Goal: Task Accomplishment & Management: Manage account settings

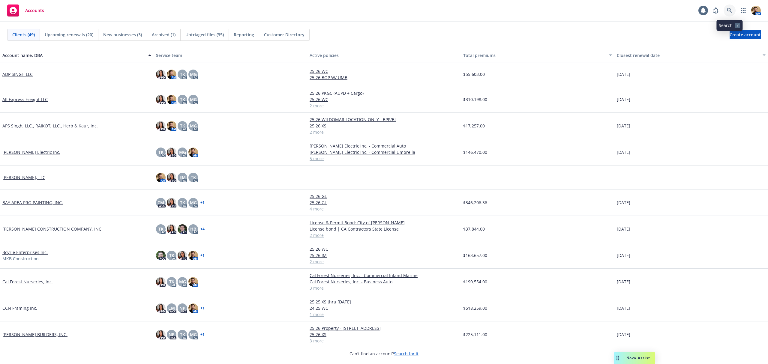
click at [730, 11] on icon at bounding box center [729, 10] width 5 height 5
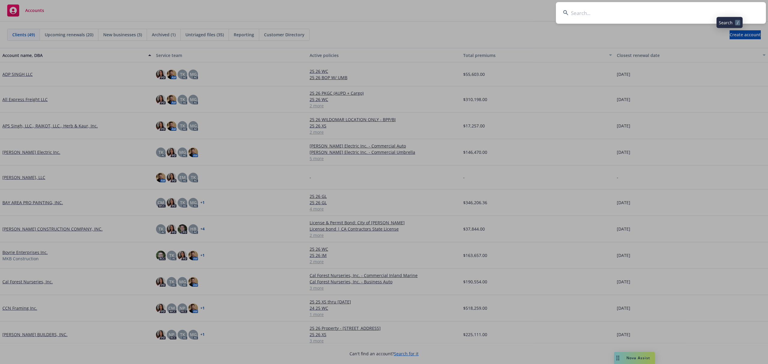
click at [713, 11] on input at bounding box center [661, 13] width 210 height 22
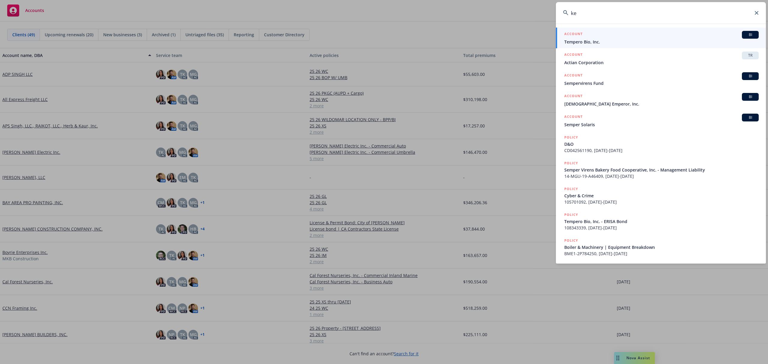
type input "k"
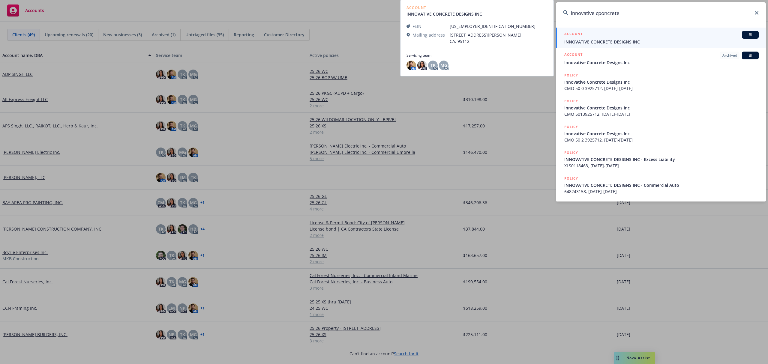
type input "innovative cponcrete"
click at [594, 40] on span "INNOVATIVE CONCRETE DESIGNS INC" at bounding box center [661, 42] width 194 height 6
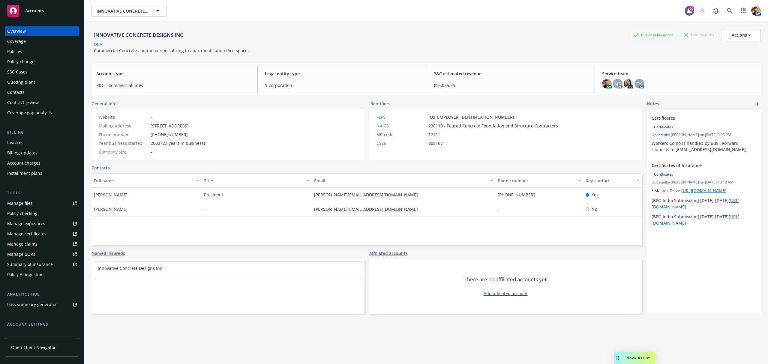
click at [25, 82] on div "Quoting plans" at bounding box center [21, 82] width 29 height 10
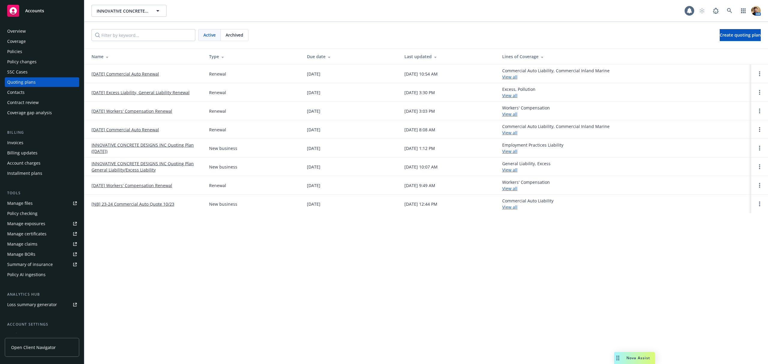
click at [124, 72] on link "10/23/25 Commercial Auto Renewal" at bounding box center [126, 74] width 68 height 6
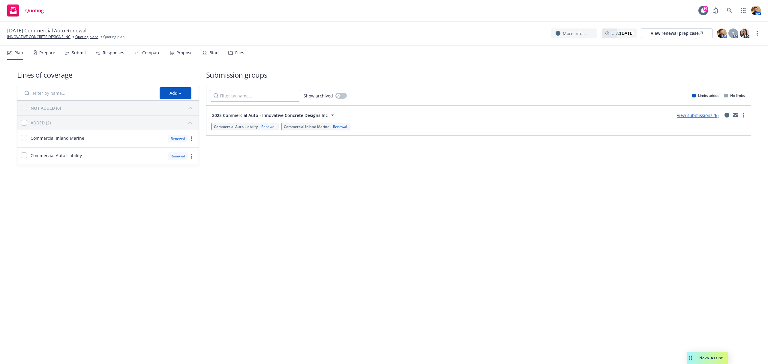
click at [79, 50] on div "Submit" at bounding box center [75, 53] width 21 height 14
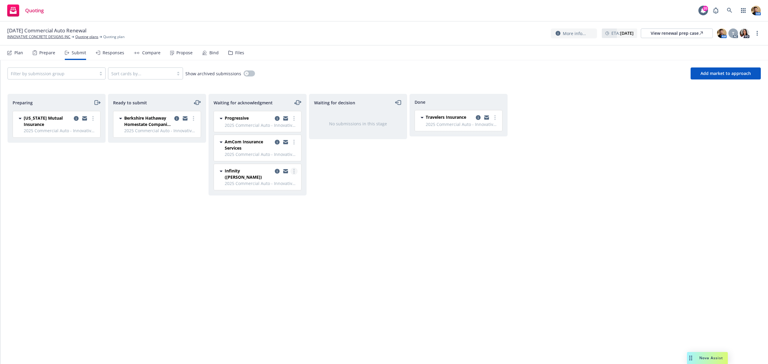
click at [295, 175] on link "more" at bounding box center [293, 171] width 7 height 7
click at [274, 234] on span "Add declined decision" at bounding box center [266, 232] width 59 height 6
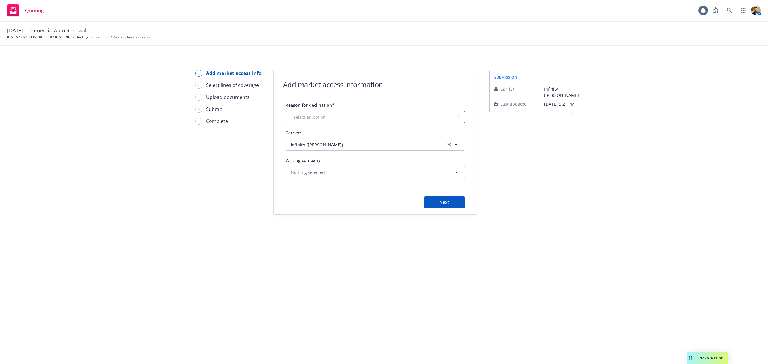
click at [322, 113] on select "-- select an option -- Cannot compete with other markets Carrier non-renewed Ca…" at bounding box center [375, 117] width 179 height 12
select select "DOES_NOT_FIT_UNDERWRITER_APPETITE"
click at [286, 111] on select "-- select an option -- Cannot compete with other markets Carrier non-renewed Ca…" at bounding box center [375, 117] width 179 height 12
click at [443, 203] on span "Next" at bounding box center [445, 203] width 10 height 6
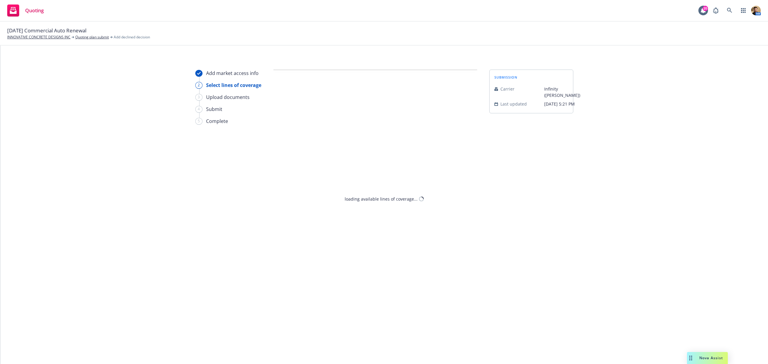
select select "DOES_NOT_FIT_UNDERWRITER_APPETITE"
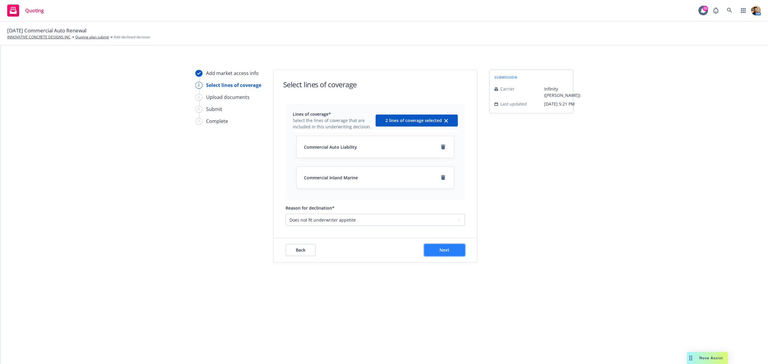
click at [455, 253] on button "Next" at bounding box center [444, 250] width 41 height 12
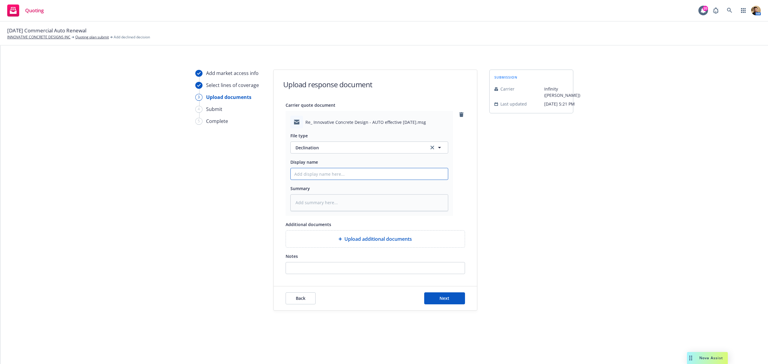
click at [337, 175] on input "Display name" at bounding box center [369, 173] width 157 height 11
type textarea "x"
type input "L"
type textarea "x"
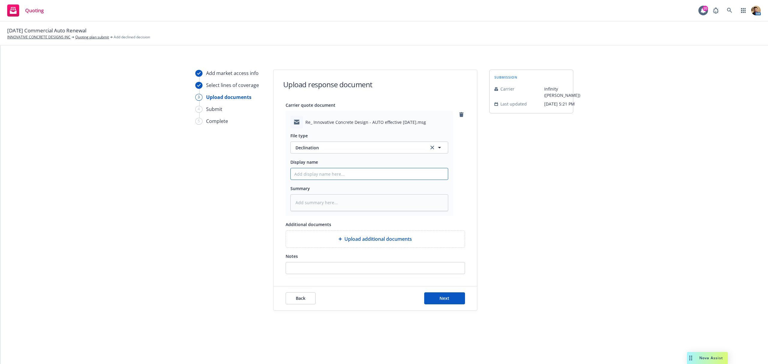
type input "H"
type textarea "x"
type input "Hi"
type textarea "x"
type input "Hig"
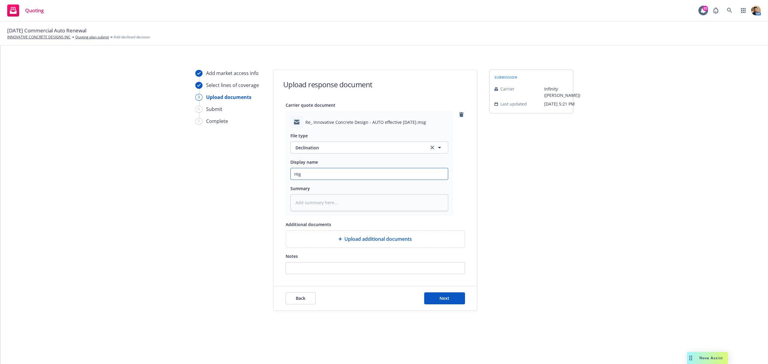
type textarea "x"
type input "High"
type textarea "x"
type input "High"
type textarea "x"
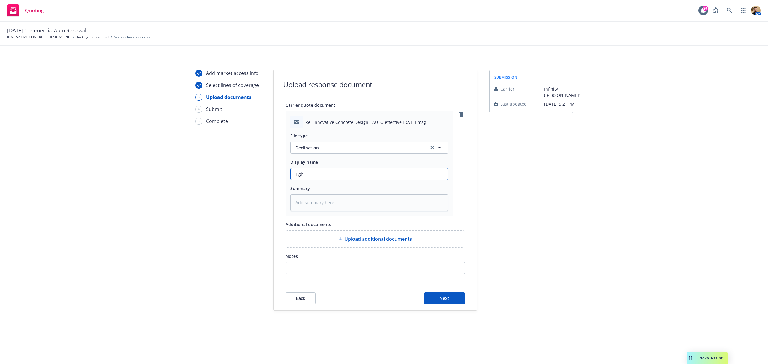
type input "High v"
type textarea "x"
type input "High val"
type textarea "x"
type input "High valu"
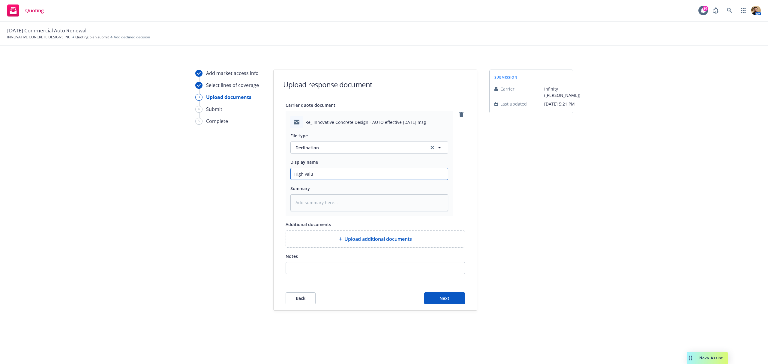
type textarea "x"
type input "High value"
type textarea "x"
type input "High value"
type textarea "x"
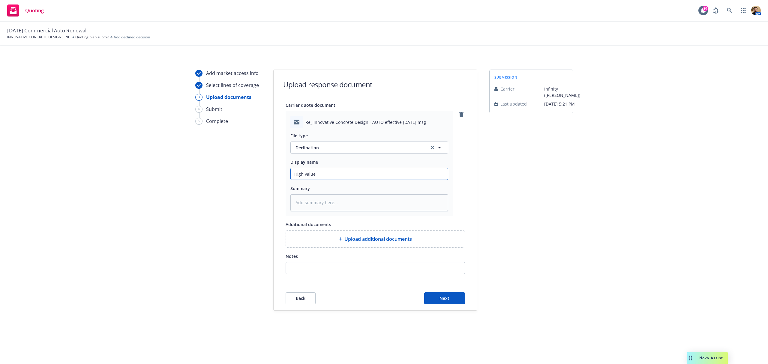
type input "High value v"
type textarea "x"
type input "High value ve"
type textarea "x"
type input "High value veh"
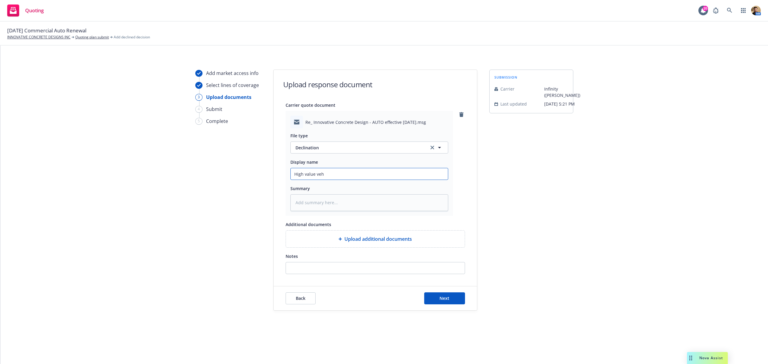
type textarea "x"
type input "High value vehi"
type textarea "x"
type input "High value vehic"
type textarea "x"
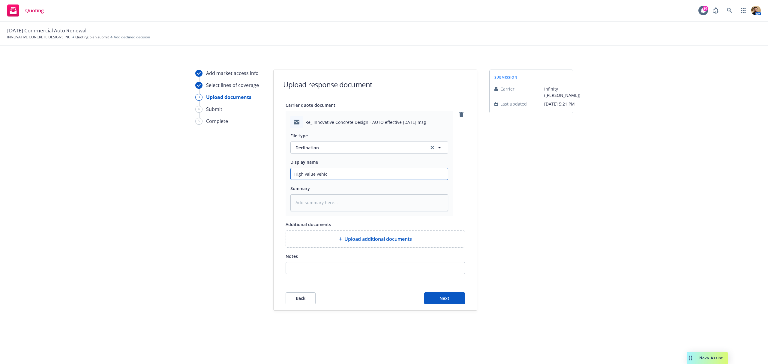
type input "High value vehicl"
type textarea "x"
type input "High value vehicle"
type textarea "x"
type input "High value vehicle"
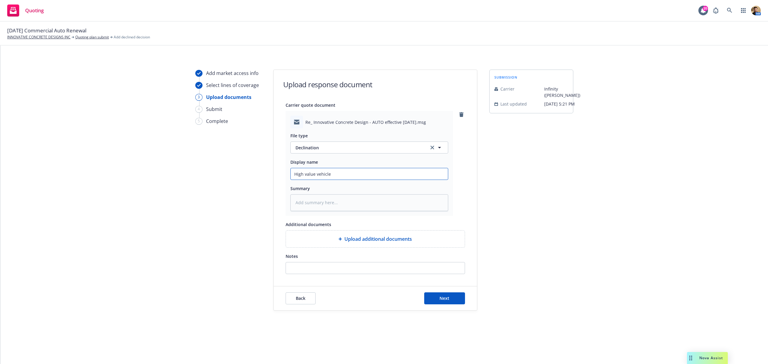
type textarea "x"
type input "High value vehicle -"
type textarea "x"
type input "High value vehicle -"
type textarea "x"
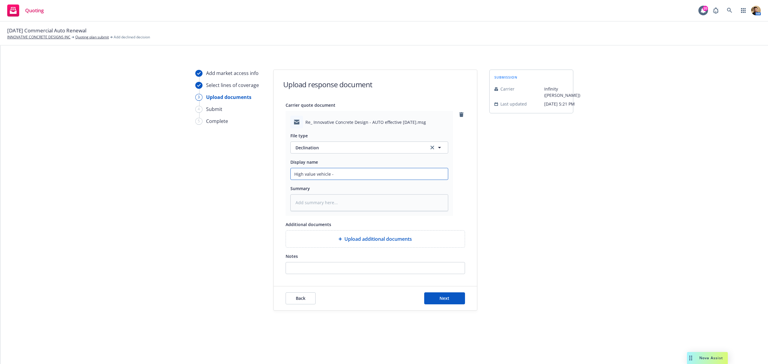
type input "High value vehicle - D"
type textarea "x"
type input "High value vehicle - De"
type textarea "x"
type input "High value vehicle - Dec"
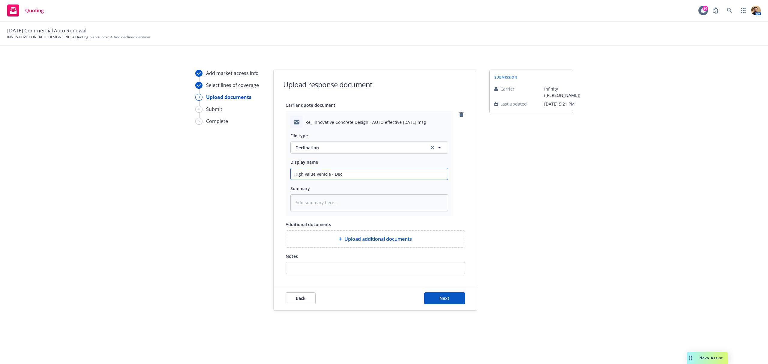
type textarea "x"
type input "High value vehicle - Decl"
type textarea "x"
type input "High value vehicle - Decli"
type textarea "x"
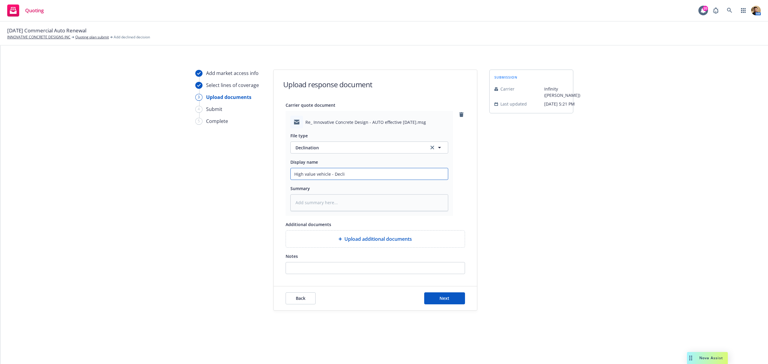
type input "High value vehicle - Declin"
type textarea "x"
type input "High value vehicle - Decline"
click at [430, 294] on button "Next" at bounding box center [444, 299] width 41 height 12
type textarea "x"
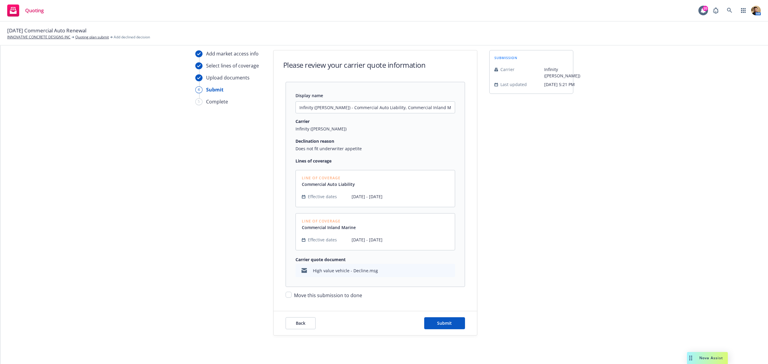
scroll to position [30, 0]
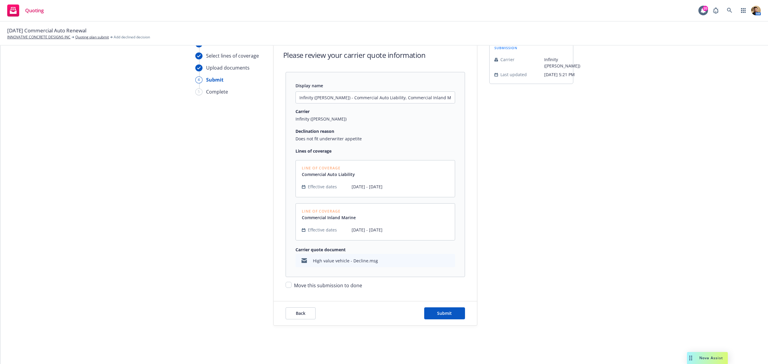
click at [314, 288] on span "Move this submission to done" at bounding box center [328, 285] width 68 height 7
click at [292, 288] on input "Move this submission to done" at bounding box center [289, 285] width 6 height 6
checkbox input "true"
click at [435, 309] on button "Submit" at bounding box center [444, 314] width 41 height 12
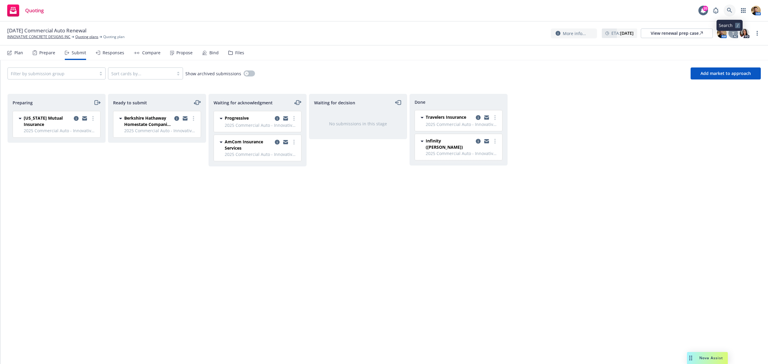
click at [731, 11] on icon at bounding box center [729, 10] width 5 height 5
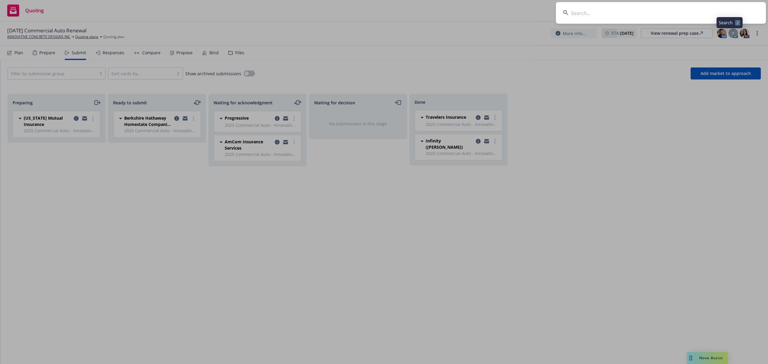
click at [720, 11] on input at bounding box center [661, 13] width 210 height 22
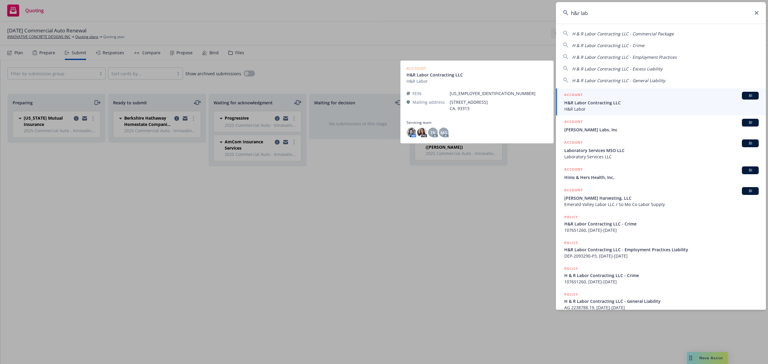
type input "h&r lab"
click at [586, 106] on span "H&R Labor Contracting LLC" at bounding box center [661, 103] width 194 height 6
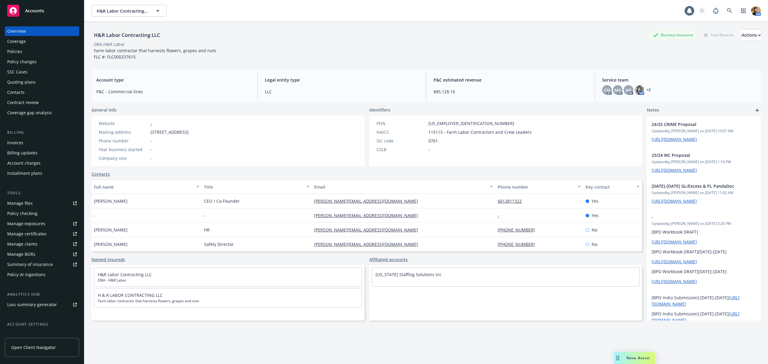
click at [17, 52] on div "Policies" at bounding box center [14, 52] width 15 height 10
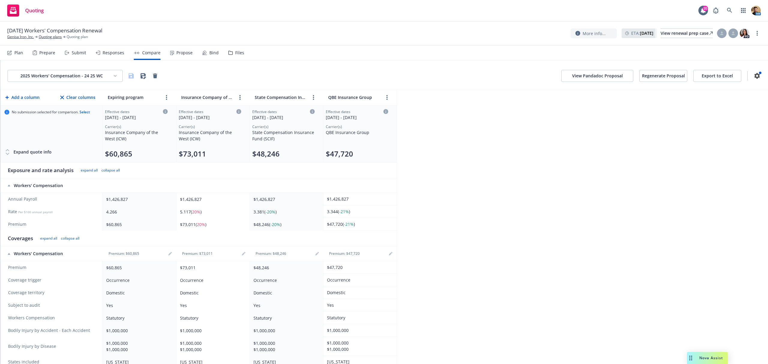
click at [184, 49] on div "Propose" at bounding box center [181, 53] width 23 height 14
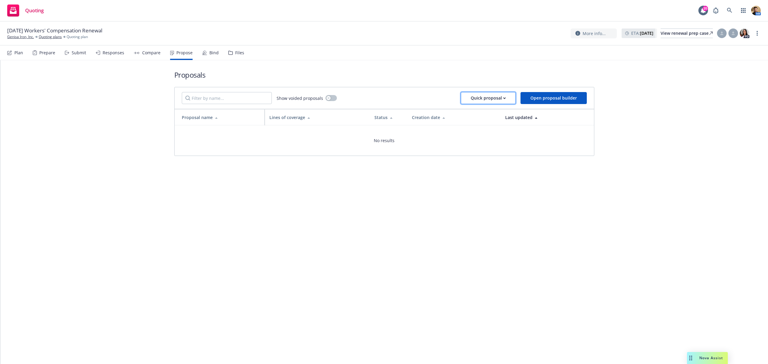
click at [486, 100] on div "Quick proposal" at bounding box center [488, 97] width 35 height 11
click at [474, 130] on link "Upload quick proposal and response" at bounding box center [506, 126] width 89 height 12
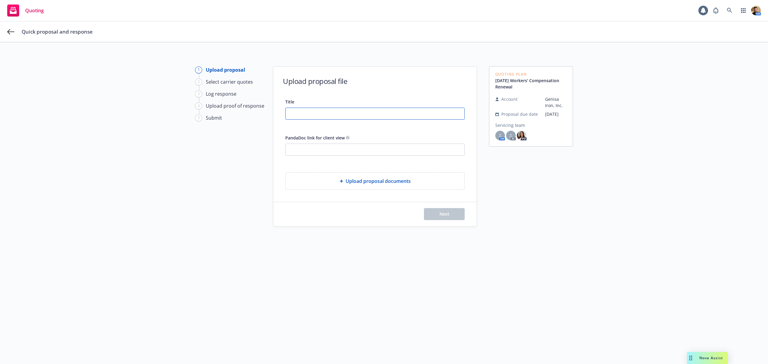
click at [325, 118] on input "Title" at bounding box center [375, 113] width 179 height 11
type input "Genisa Iron 25 26 WC eff [DATE]"
click at [353, 180] on span "Upload proposal documents" at bounding box center [378, 181] width 65 height 7
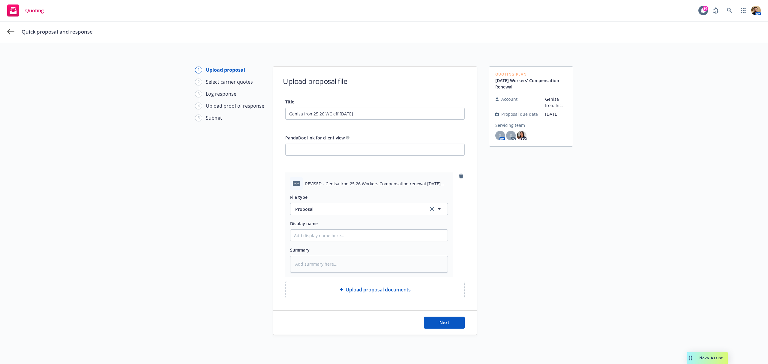
click at [442, 315] on div "Next" at bounding box center [374, 323] width 203 height 24
click at [442, 319] on button "Next" at bounding box center [444, 323] width 41 height 12
type textarea "x"
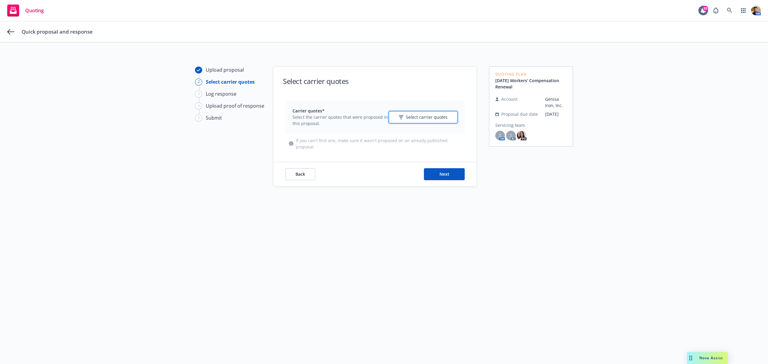
click at [399, 118] on icon "button" at bounding box center [401, 117] width 5 height 4
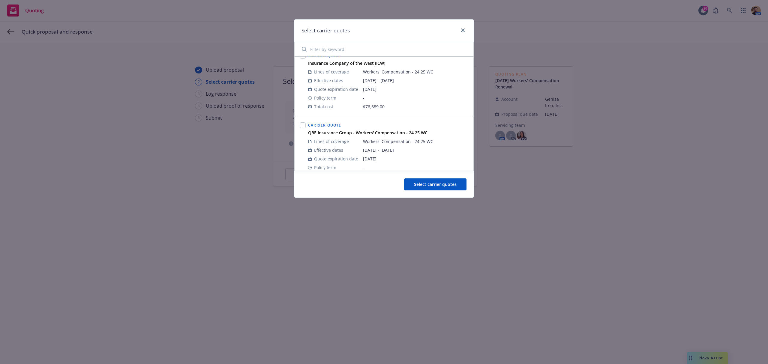
scroll to position [120, 0]
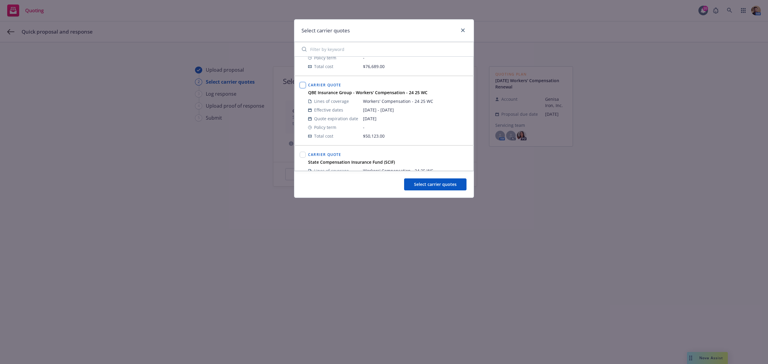
click at [301, 86] on input "checkbox" at bounding box center [303, 85] width 6 height 6
checkbox input "true"
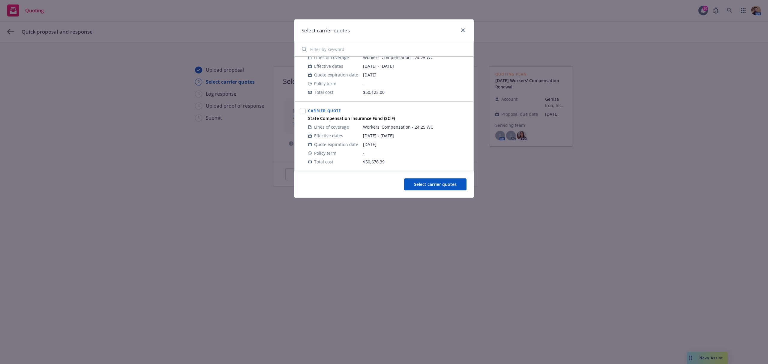
scroll to position [165, 0]
click at [419, 184] on span "Select carrier quotes" at bounding box center [435, 185] width 43 height 6
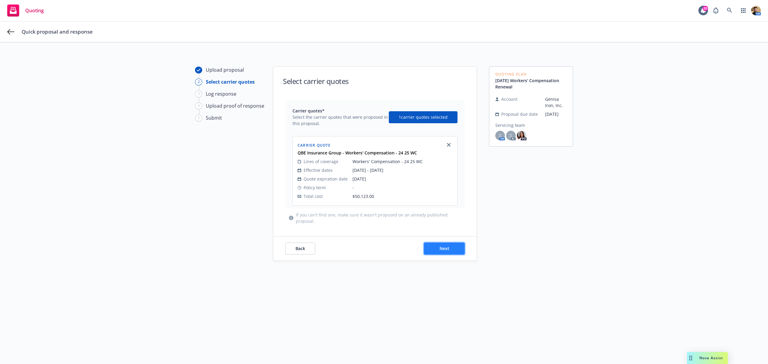
click at [431, 250] on button "Next" at bounding box center [444, 249] width 41 height 12
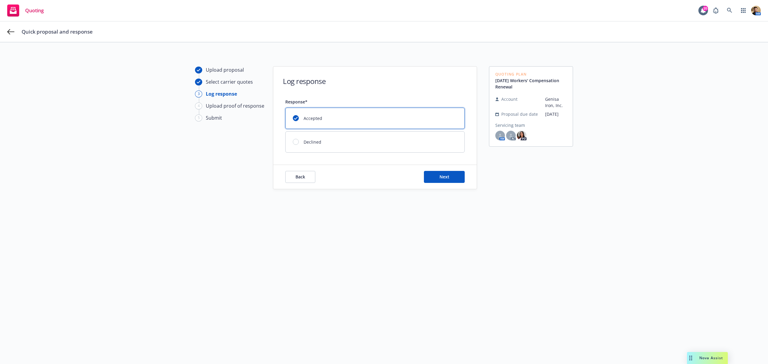
click at [430, 184] on div "Back Next" at bounding box center [374, 177] width 203 height 24
click at [431, 179] on button "Next" at bounding box center [444, 177] width 41 height 12
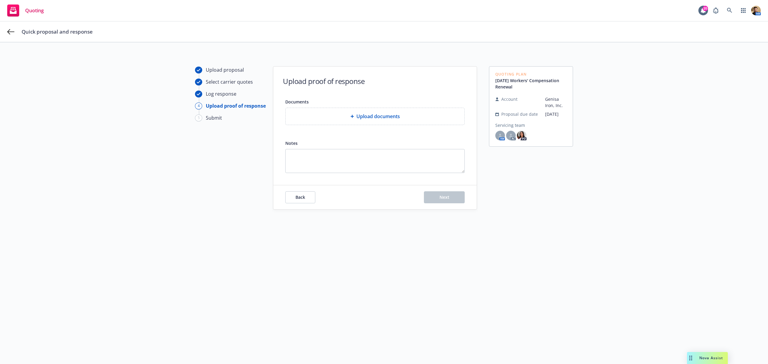
click at [372, 126] on div "Documents Upload documents Notes" at bounding box center [374, 135] width 179 height 75
click at [372, 118] on span "Upload documents" at bounding box center [378, 116] width 44 height 7
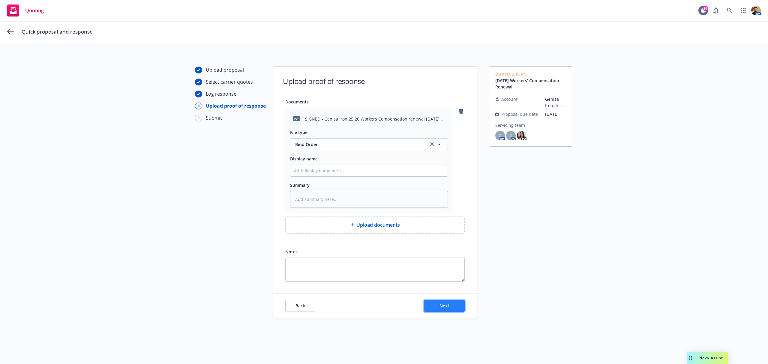
click at [448, 304] on button "Next" at bounding box center [444, 306] width 41 height 12
type textarea "x"
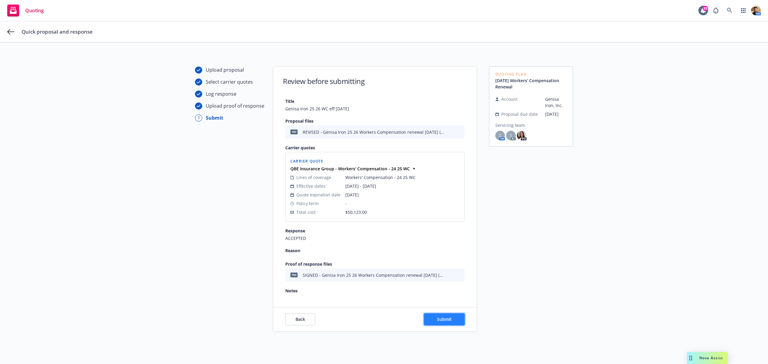
click at [437, 317] on span "Submit" at bounding box center [444, 320] width 15 height 6
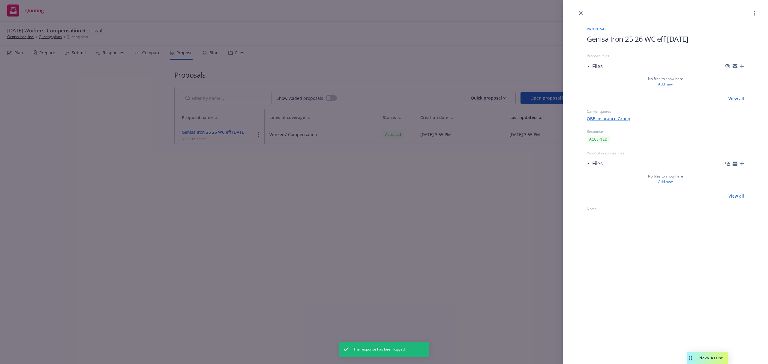
click at [352, 174] on div "Proposal Genisa Iron 25 26 WC eff [DATE] Proposal files Files No files to show …" at bounding box center [384, 182] width 768 height 364
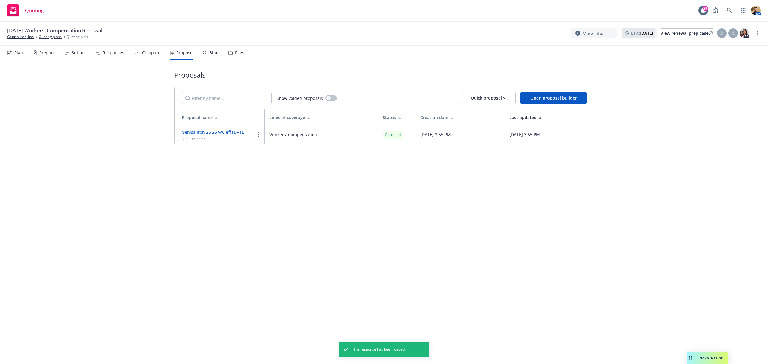
click at [212, 52] on div "Bind" at bounding box center [213, 52] width 9 height 5
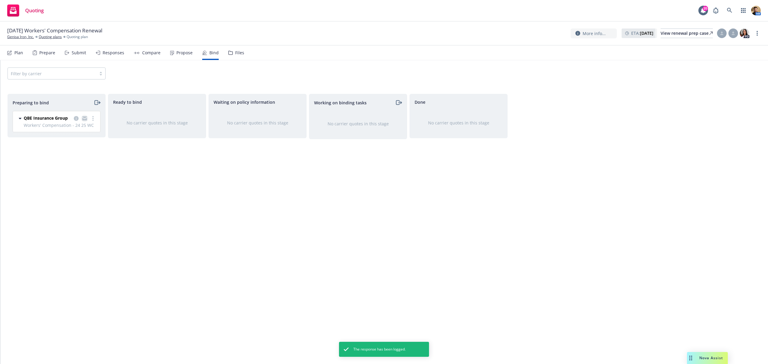
click at [85, 119] on icon "copy logging email" at bounding box center [84, 118] width 5 height 4
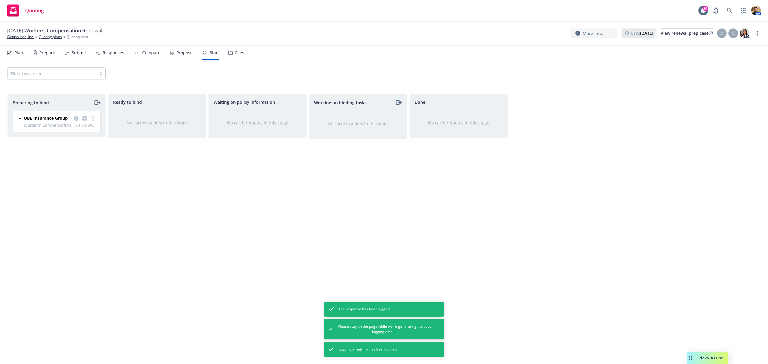
click at [96, 101] on icon "moveRight" at bounding box center [97, 102] width 7 height 7
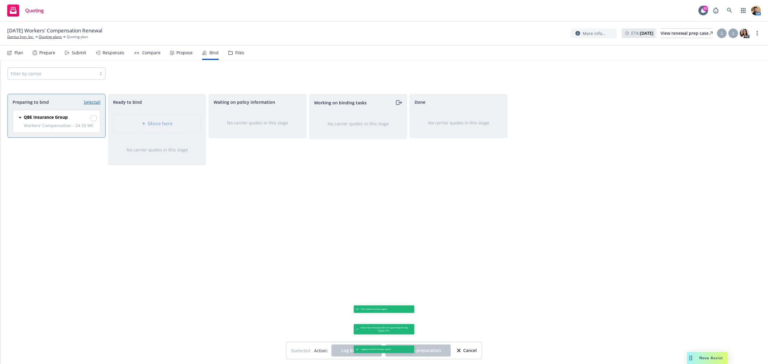
click at [93, 102] on link "Select all" at bounding box center [92, 102] width 17 height 6
checkbox input "true"
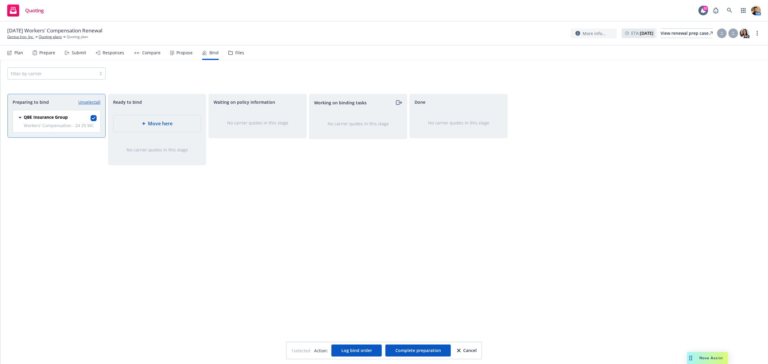
click at [155, 119] on div "Move here" at bounding box center [156, 123] width 87 height 17
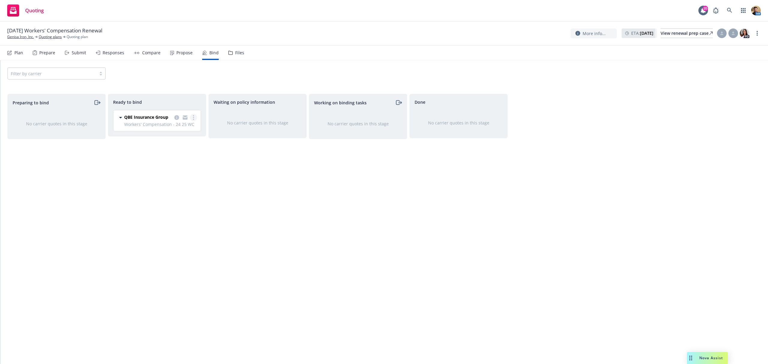
click at [194, 118] on circle "more" at bounding box center [193, 117] width 1 height 1
click at [179, 131] on span "Log bind order" at bounding box center [165, 130] width 44 height 6
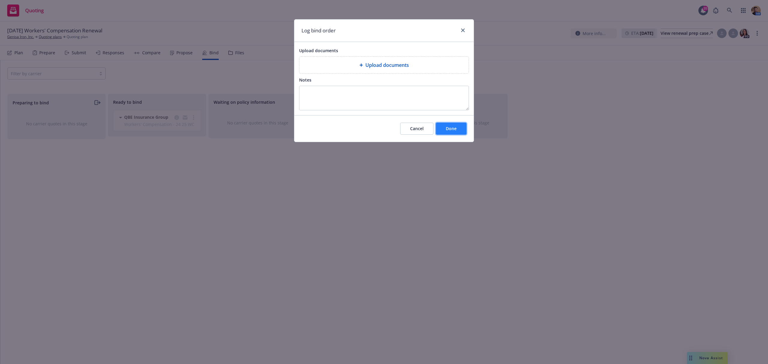
click at [451, 129] on span "Done" at bounding box center [451, 129] width 11 height 6
